Goal: Transaction & Acquisition: Purchase product/service

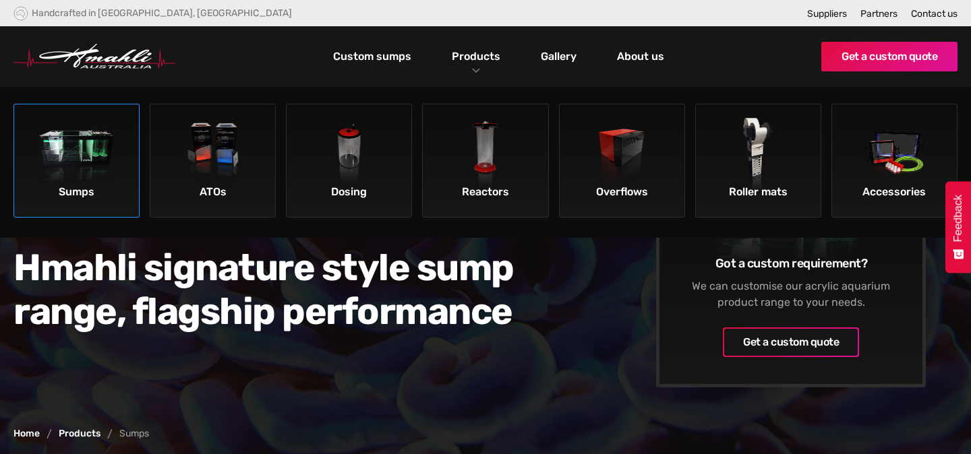
click at [84, 169] on img at bounding box center [77, 156] width 76 height 76
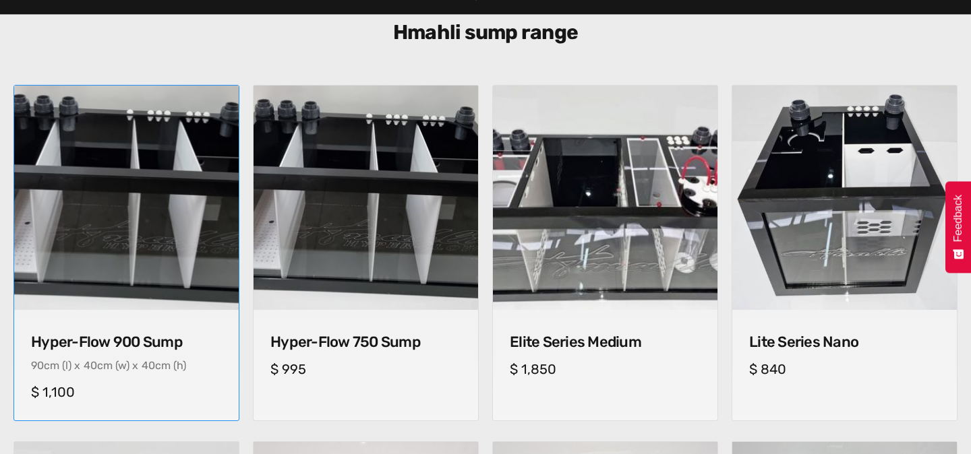
scroll to position [505, 0]
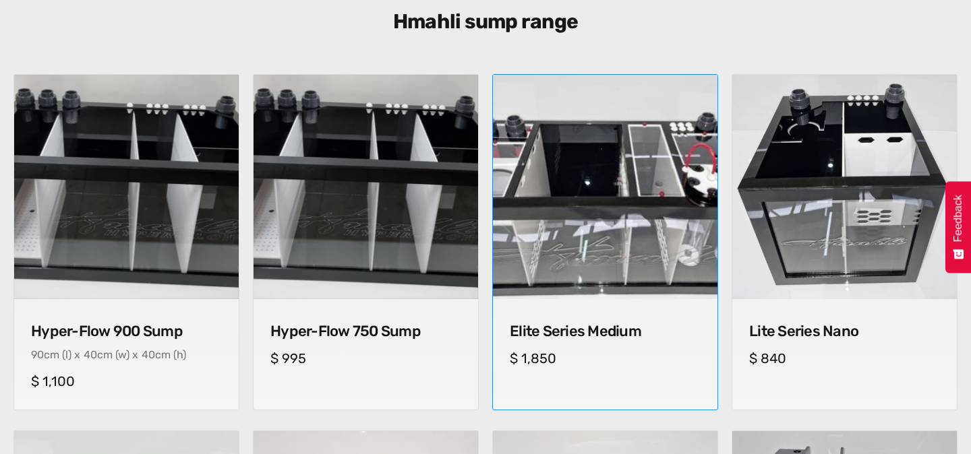
click at [582, 222] on img at bounding box center [605, 187] width 236 height 236
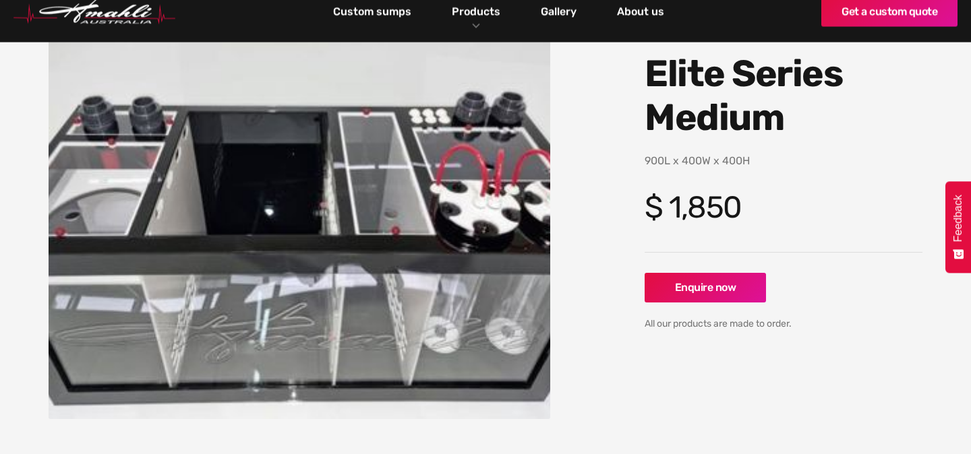
scroll to position [200, 0]
